Goal: Use online tool/utility: Utilize a website feature to perform a specific function

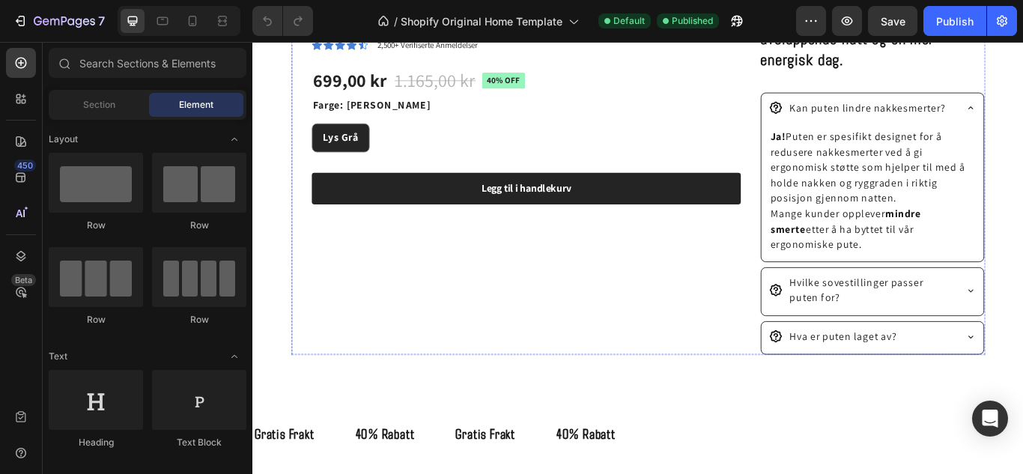
scroll to position [890, 0]
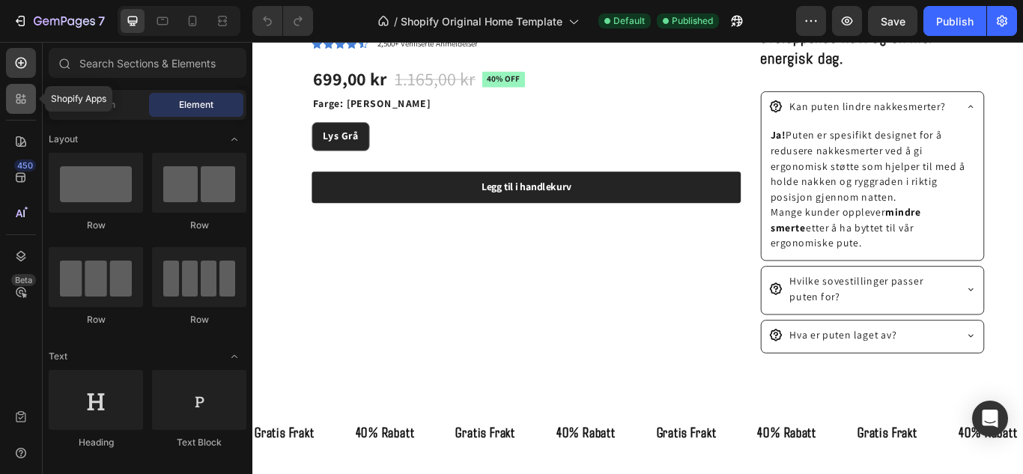
click at [17, 91] on icon at bounding box center [20, 98] width 15 height 15
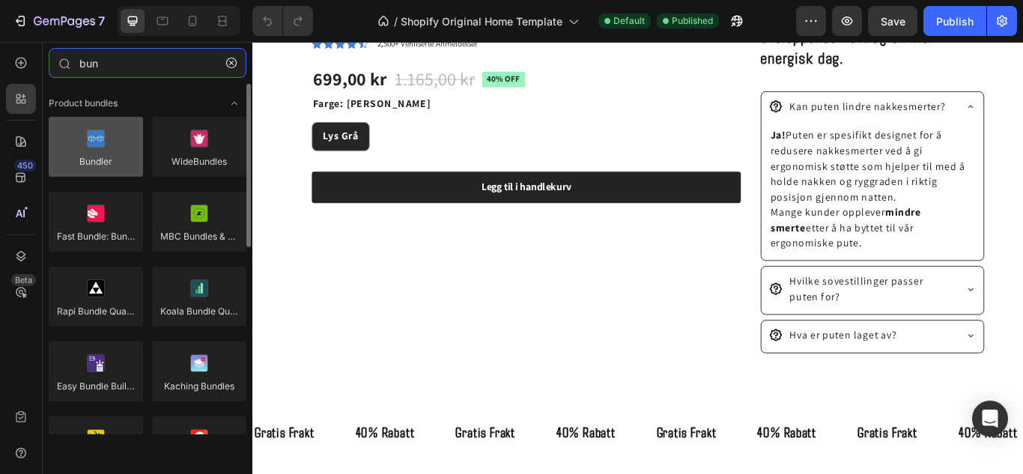
type input "bun"
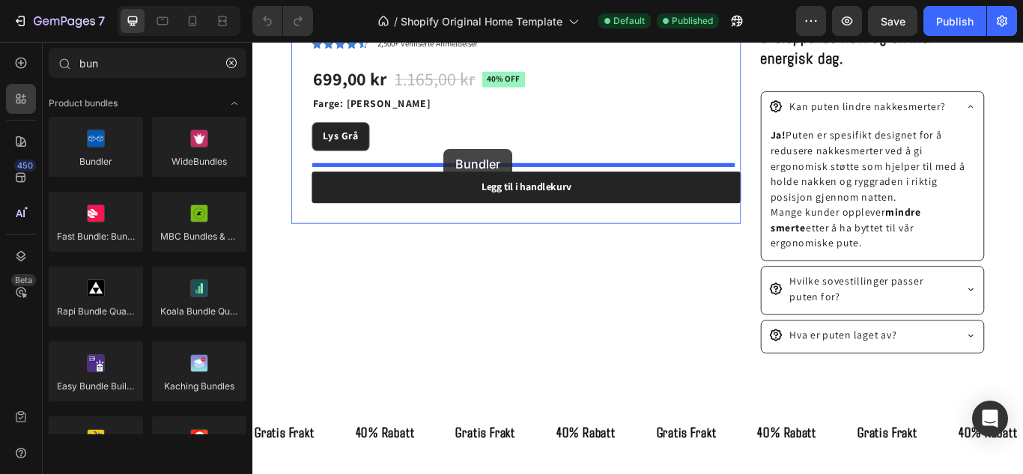
drag, startPoint x: 344, startPoint y: 180, endPoint x: 475, endPoint y: 167, distance: 131.7
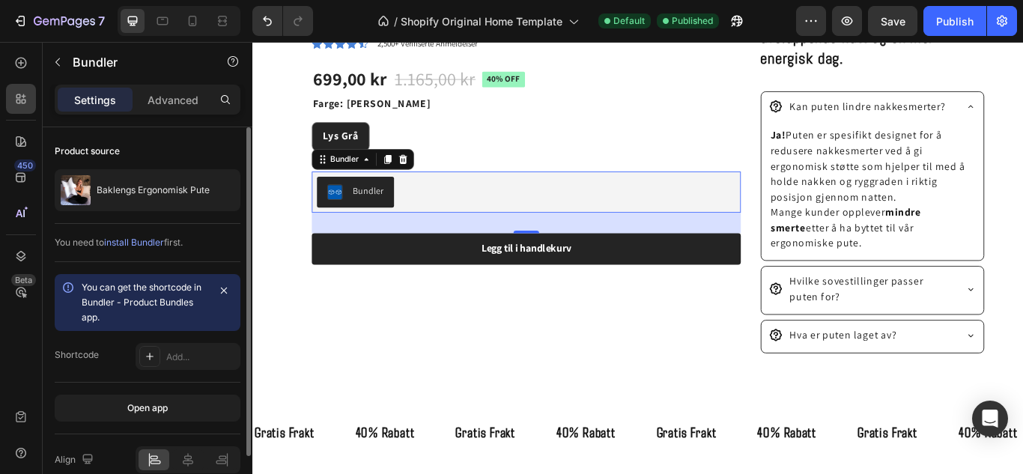
click at [151, 243] on span "install Bundler" at bounding box center [134, 242] width 60 height 11
click at [227, 287] on icon "button" at bounding box center [224, 291] width 12 height 12
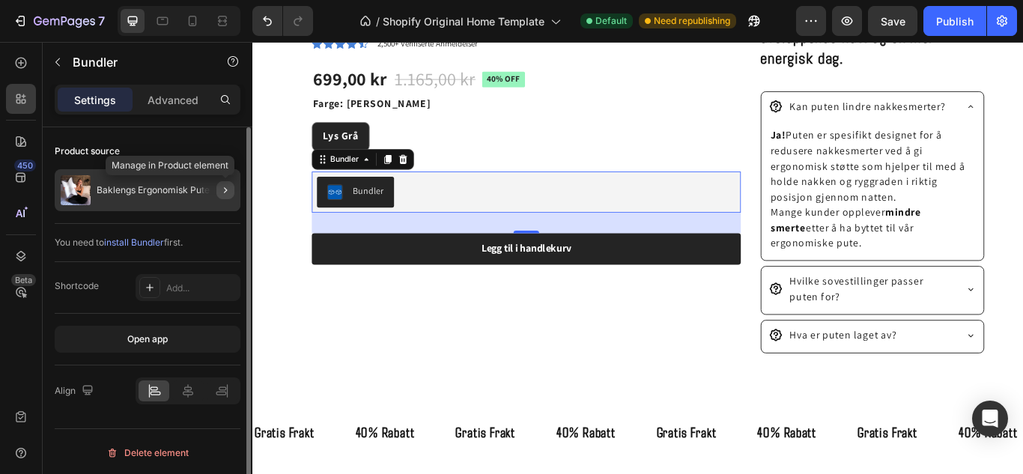
click at [216, 188] on button "button" at bounding box center [225, 190] width 18 height 18
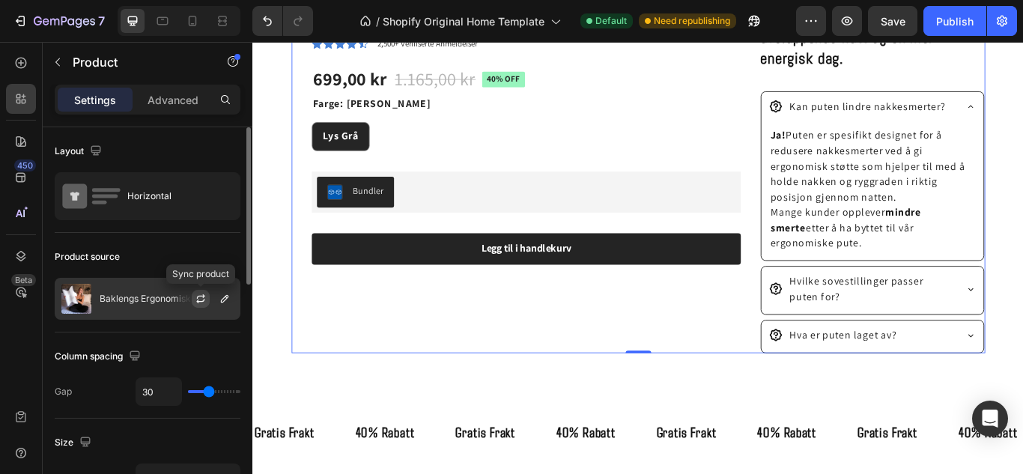
click at [196, 298] on icon "button" at bounding box center [201, 299] width 12 height 12
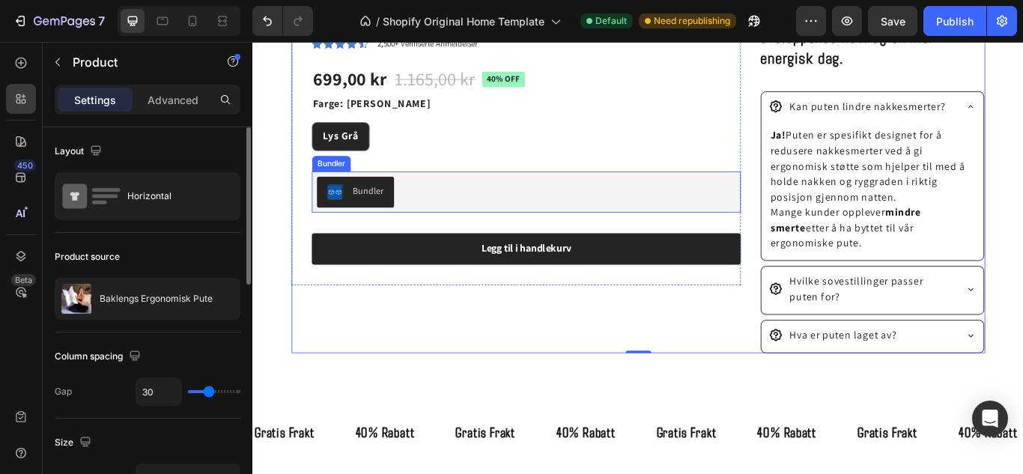
click at [403, 221] on button "Bundler" at bounding box center [372, 217] width 90 height 36
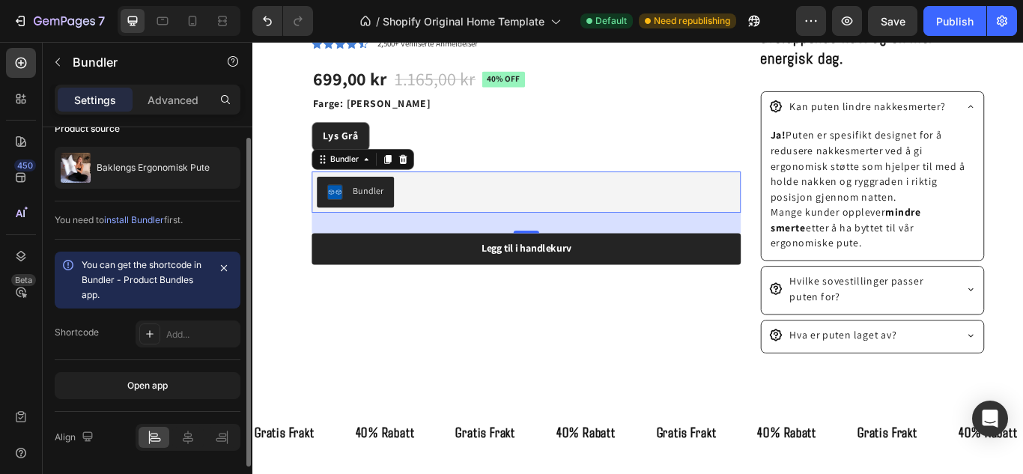
scroll to position [23, 0]
click at [142, 332] on div at bounding box center [149, 333] width 21 height 21
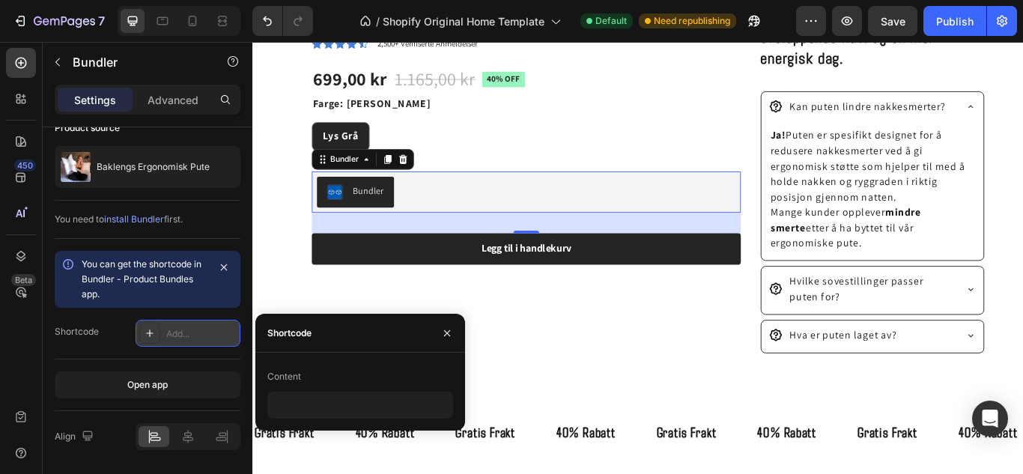
click at [178, 329] on div "Add..." at bounding box center [201, 333] width 70 height 13
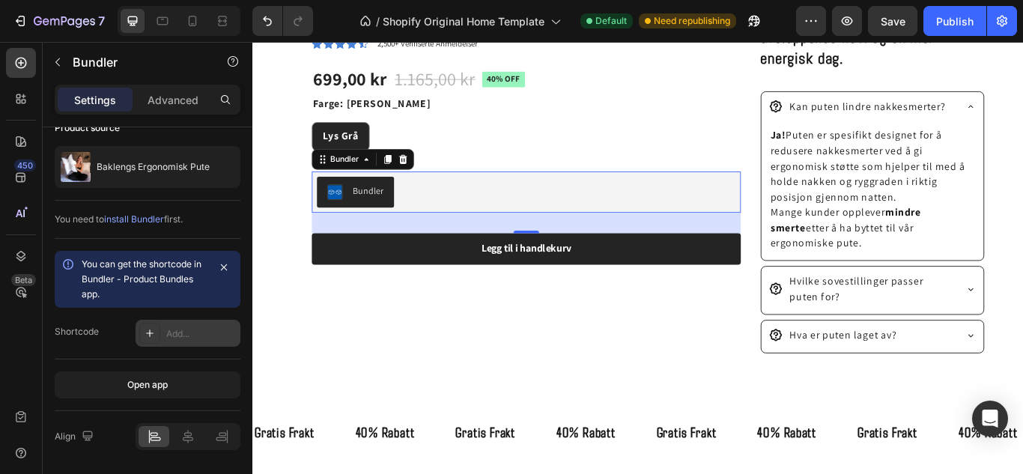
click at [154, 329] on icon at bounding box center [150, 333] width 12 height 12
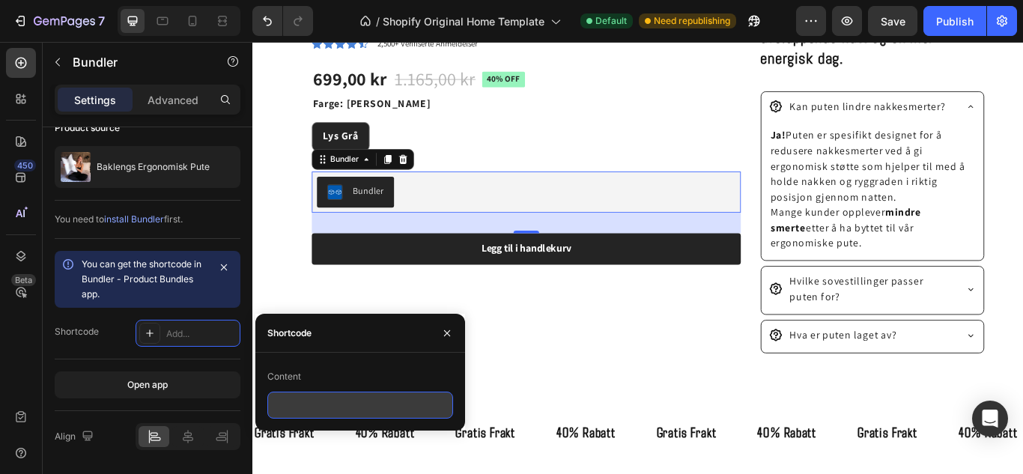
click at [313, 402] on input "text" at bounding box center [360, 405] width 186 height 27
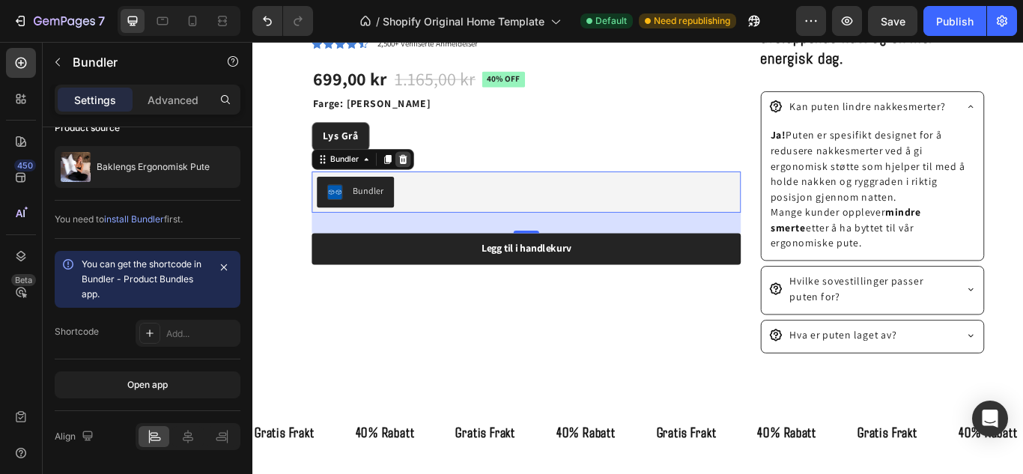
click at [428, 174] on icon at bounding box center [428, 179] width 12 height 12
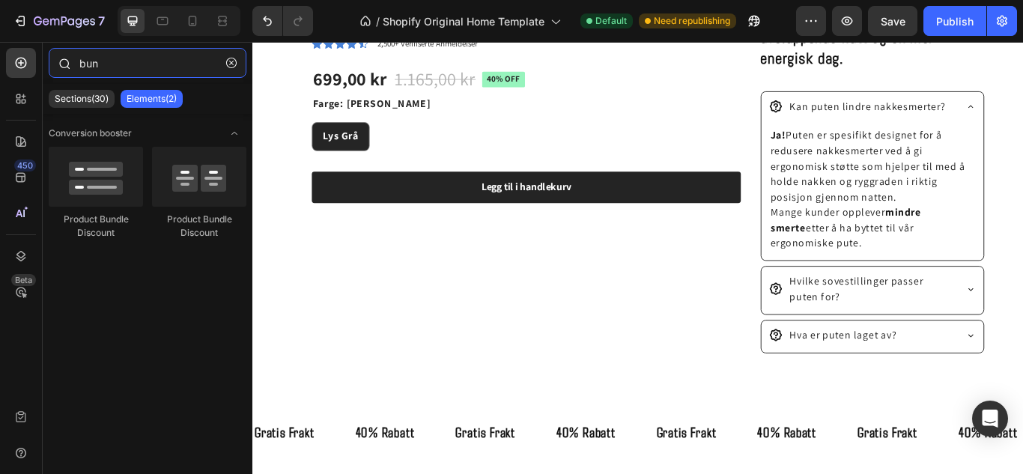
click at [152, 69] on input "bun" at bounding box center [148, 63] width 198 height 30
click at [21, 94] on icon at bounding box center [20, 98] width 15 height 15
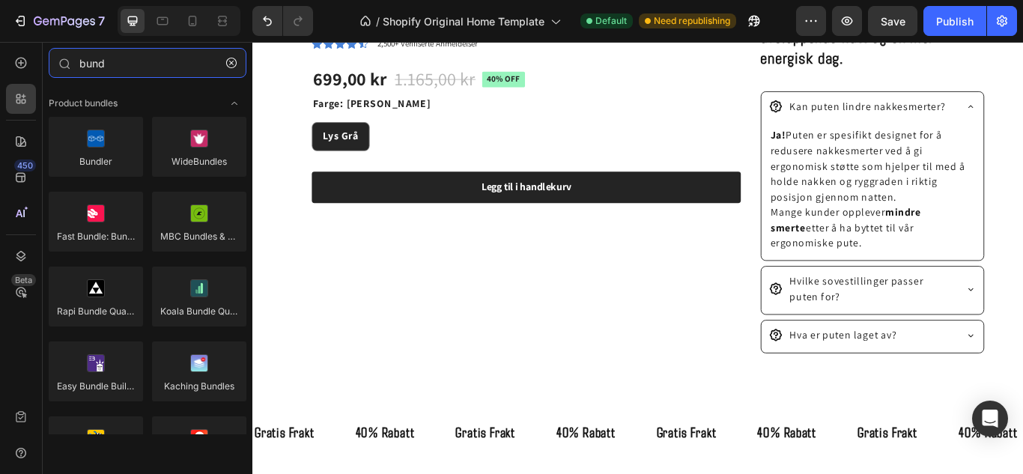
type input "bund"
